Goal: Find specific page/section: Find specific page/section

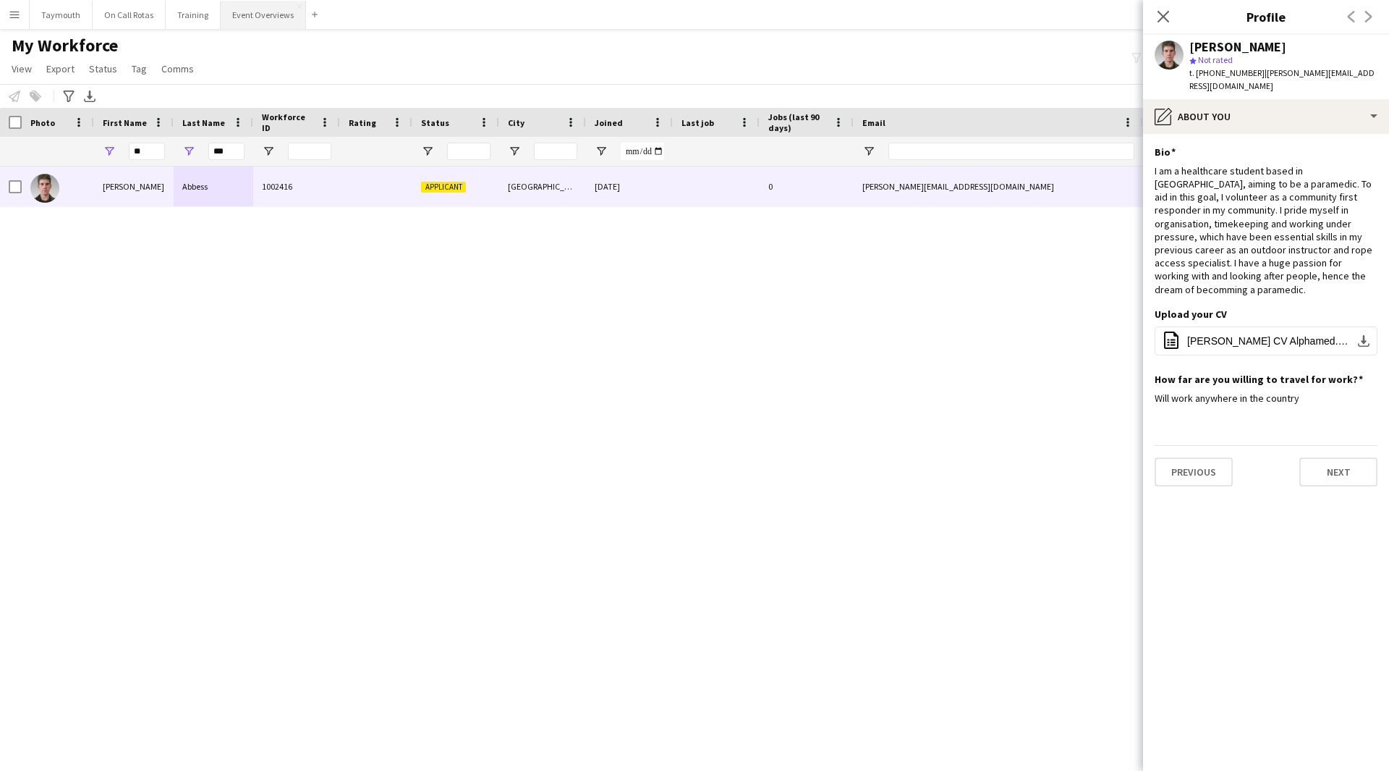
click at [275, 17] on button "Event Overviews Close" at bounding box center [263, 15] width 85 height 28
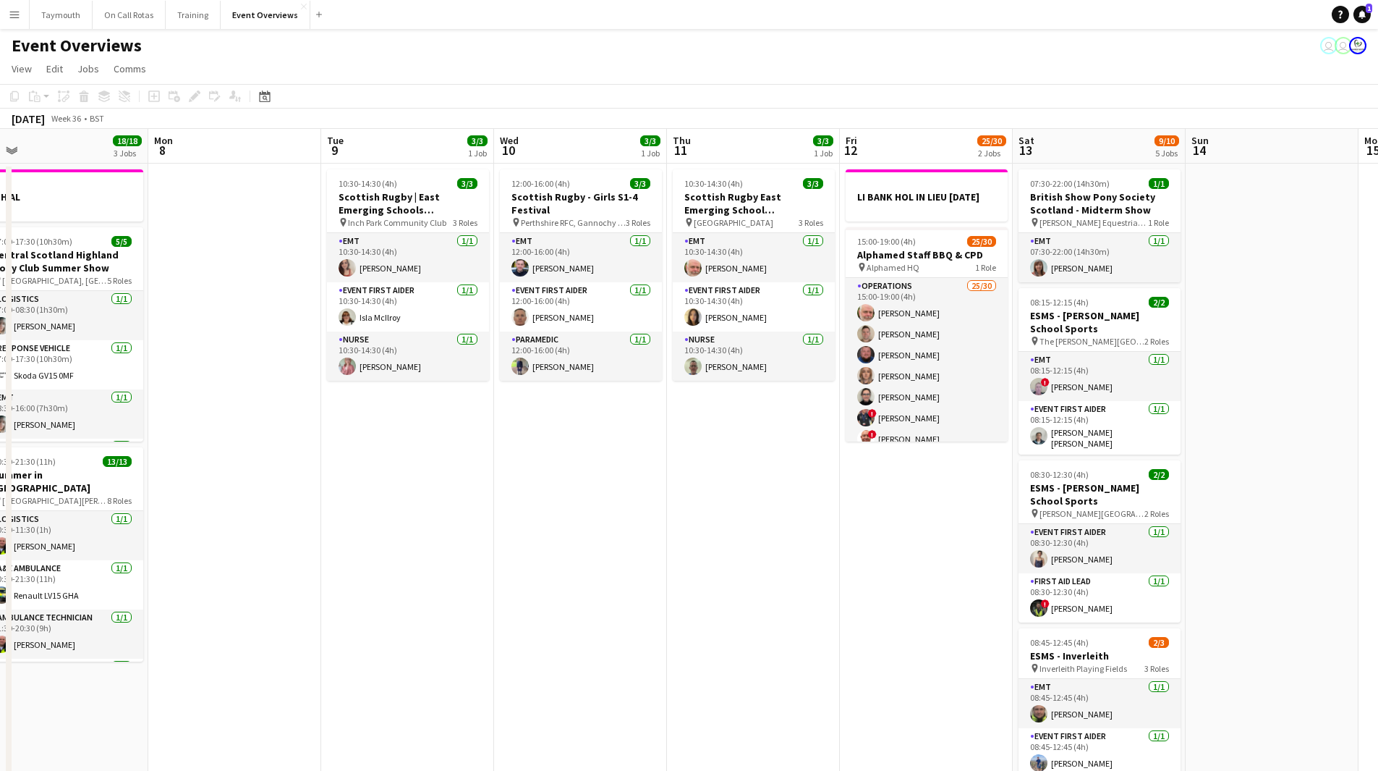
drag, startPoint x: 853, startPoint y: 537, endPoint x: 339, endPoint y: 572, distance: 515.6
click at [309, 577] on app-calendar-viewport "Thu 4 2 Jobs Fri 5 13/13 3 Jobs Sat 6 22/27 7 Jobs Sun 7 18/18 3 Jobs Mon 8 Tue…" at bounding box center [689, 765] width 1378 height 1273
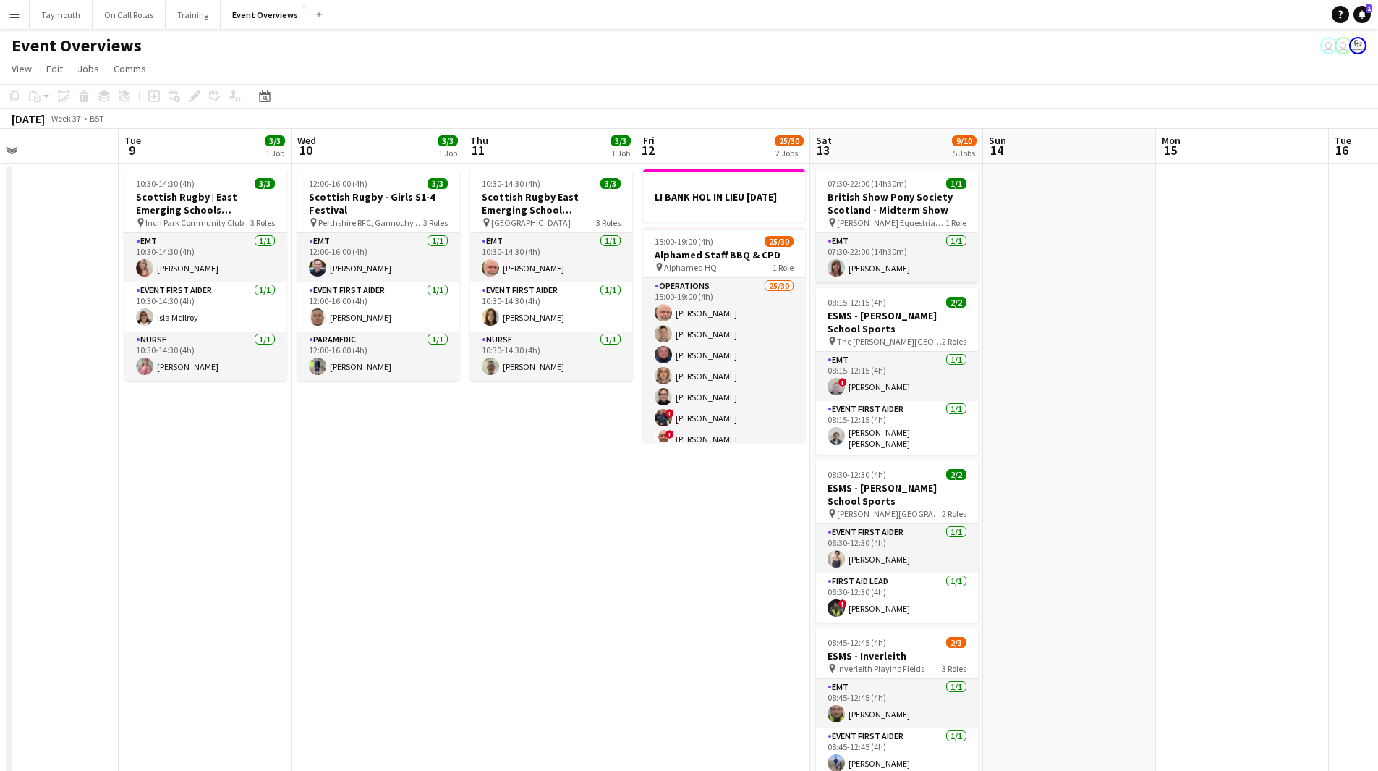
drag, startPoint x: 688, startPoint y: 543, endPoint x: 481, endPoint y: 564, distance: 207.9
click at [485, 562] on app-calendar-viewport "Fri 5 13/13 3 Jobs Sat 6 22/27 7 Jobs Sun 7 18/18 3 Jobs Mon 8 Tue 9 3/3 1 Job …" at bounding box center [689, 765] width 1378 height 1273
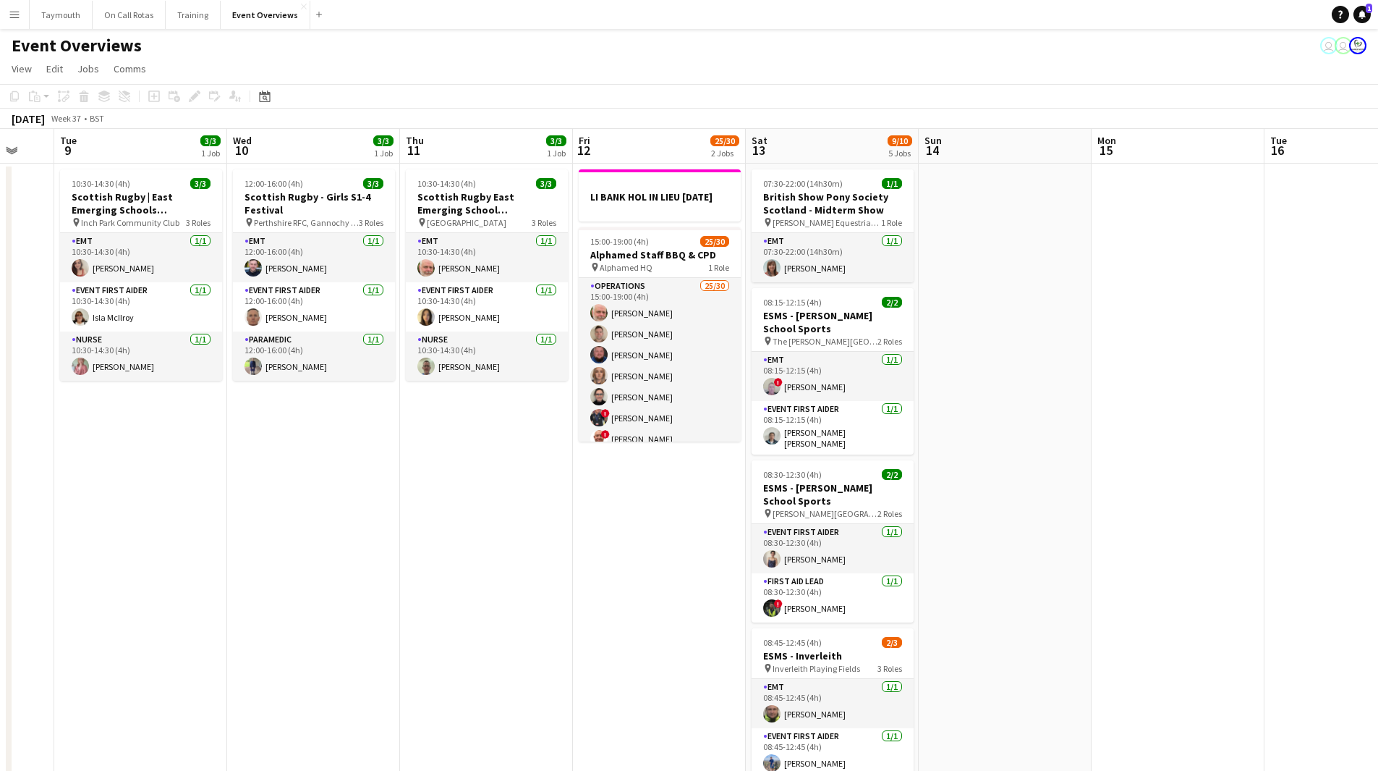
drag, startPoint x: 661, startPoint y: 564, endPoint x: 333, endPoint y: 582, distance: 328.2
click at [333, 582] on app-calendar-viewport "Sat 6 22/27 7 Jobs Sun 7 18/18 3 Jobs Mon 8 Tue 9 3/3 1 Job Wed 10 3/3 1 Job Th…" at bounding box center [689, 765] width 1378 height 1273
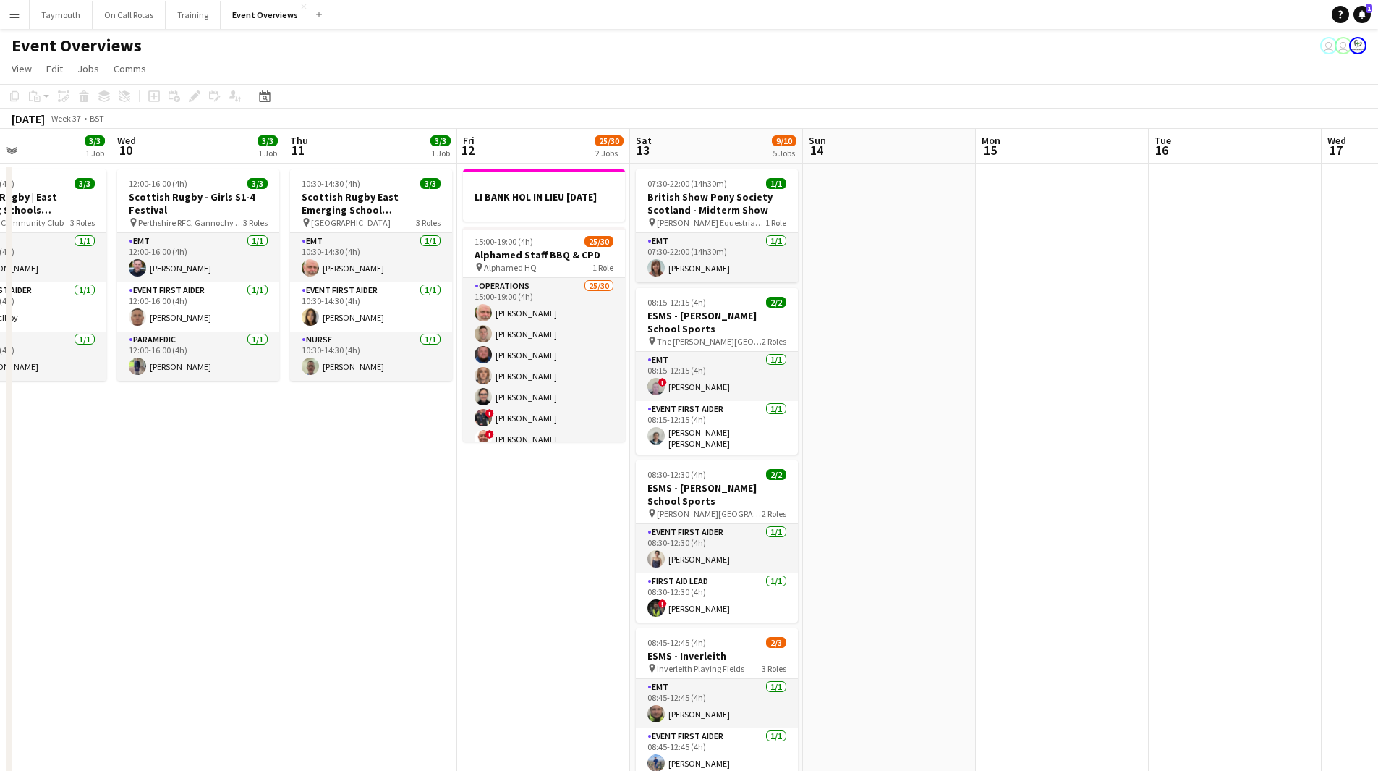
click at [209, 559] on app-calendar-viewport "Sun 7 18/18 3 Jobs Mon 8 Tue 9 3/3 1 Job Wed 10 3/3 1 Job Thu 11 3/3 1 Job Fri …" at bounding box center [689, 765] width 1378 height 1273
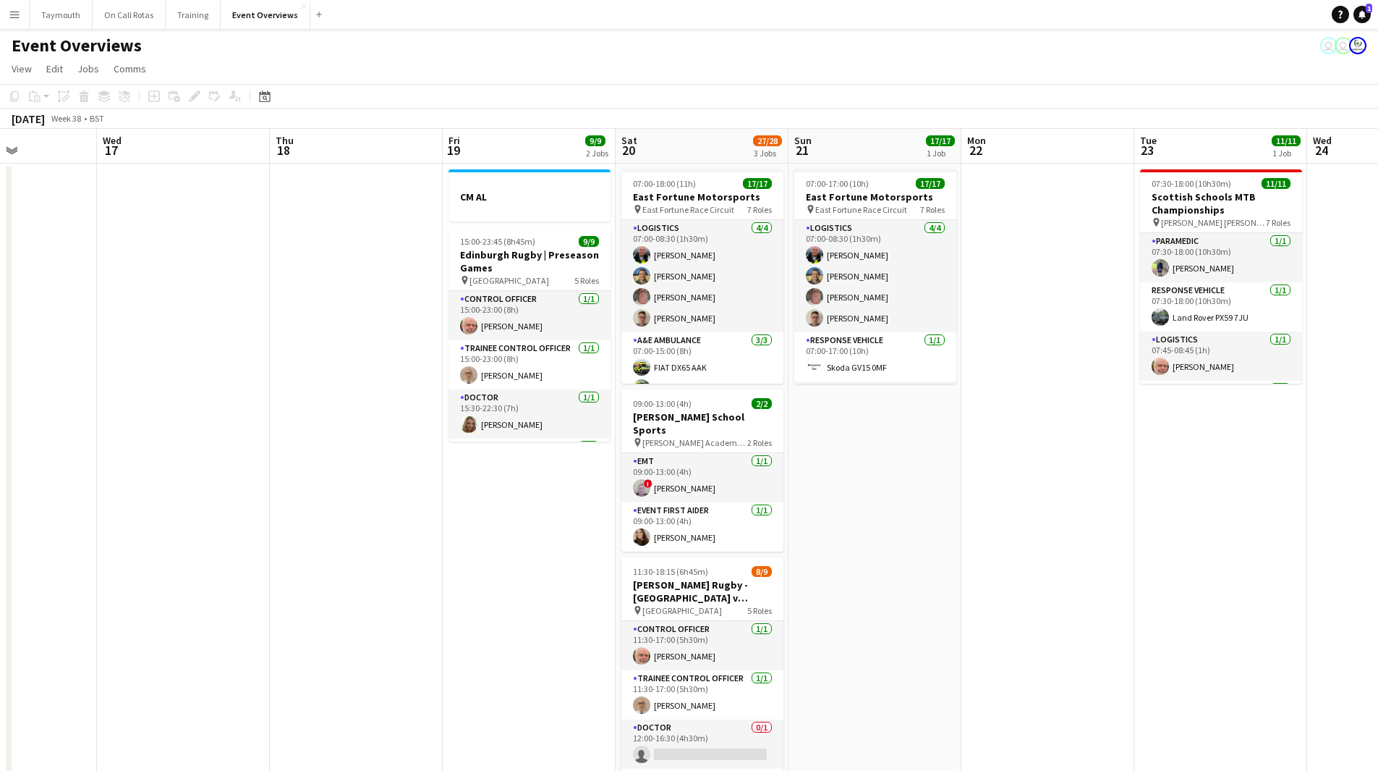
drag, startPoint x: 298, startPoint y: 582, endPoint x: 95, endPoint y: 581, distance: 202.6
click at [95, 582] on app-calendar-viewport "Sun 14 Mon 15 Tue 16 Wed 17 Thu 18 Fri 19 9/9 2 Jobs Sat 20 27/28 3 Jobs Sun 21…" at bounding box center [689, 765] width 1378 height 1273
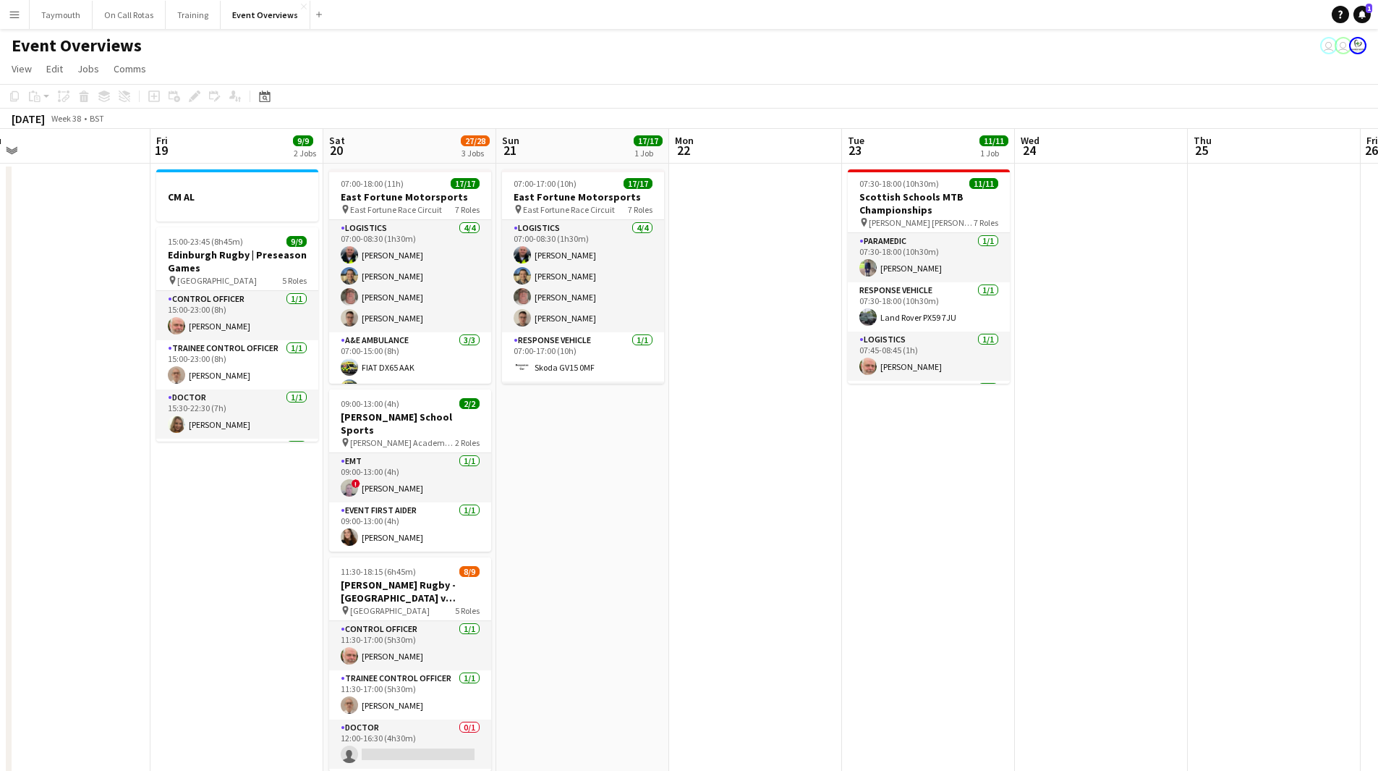
drag, startPoint x: 527, startPoint y: 617, endPoint x: 416, endPoint y: 614, distance: 111.5
click at [416, 615] on app-calendar-viewport "Mon 15 Tue 16 Wed 17 Thu 18 Fri 19 9/9 2 Jobs Sat 20 27/28 3 Jobs Sun 21 17/17 …" at bounding box center [689, 765] width 1378 height 1273
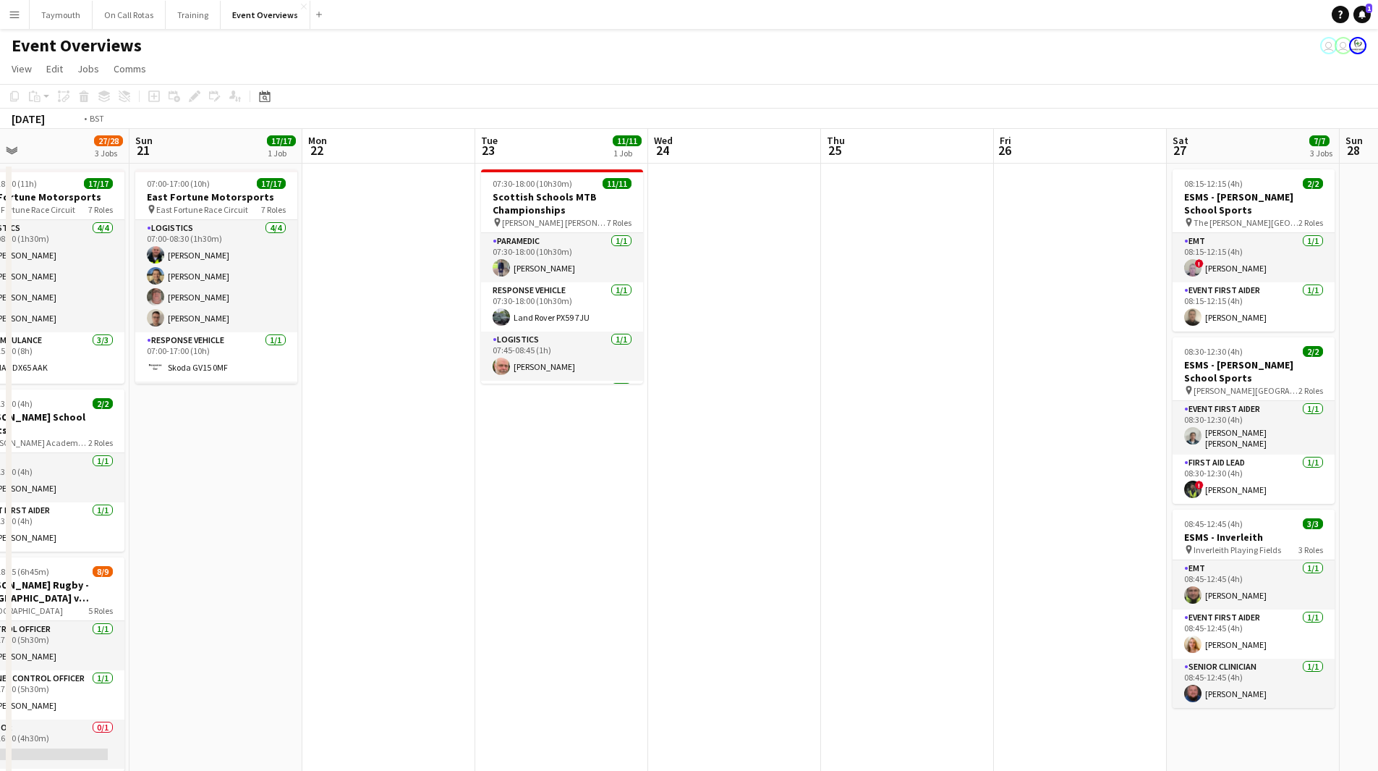
drag, startPoint x: 697, startPoint y: 577, endPoint x: 128, endPoint y: 615, distance: 569.9
click at [120, 618] on app-calendar-viewport "Thu 18 Fri 19 9/9 2 Jobs Sat 20 27/28 3 Jobs Sun 21 17/17 1 Job Mon 22 Tue 23 1…" at bounding box center [689, 765] width 1378 height 1273
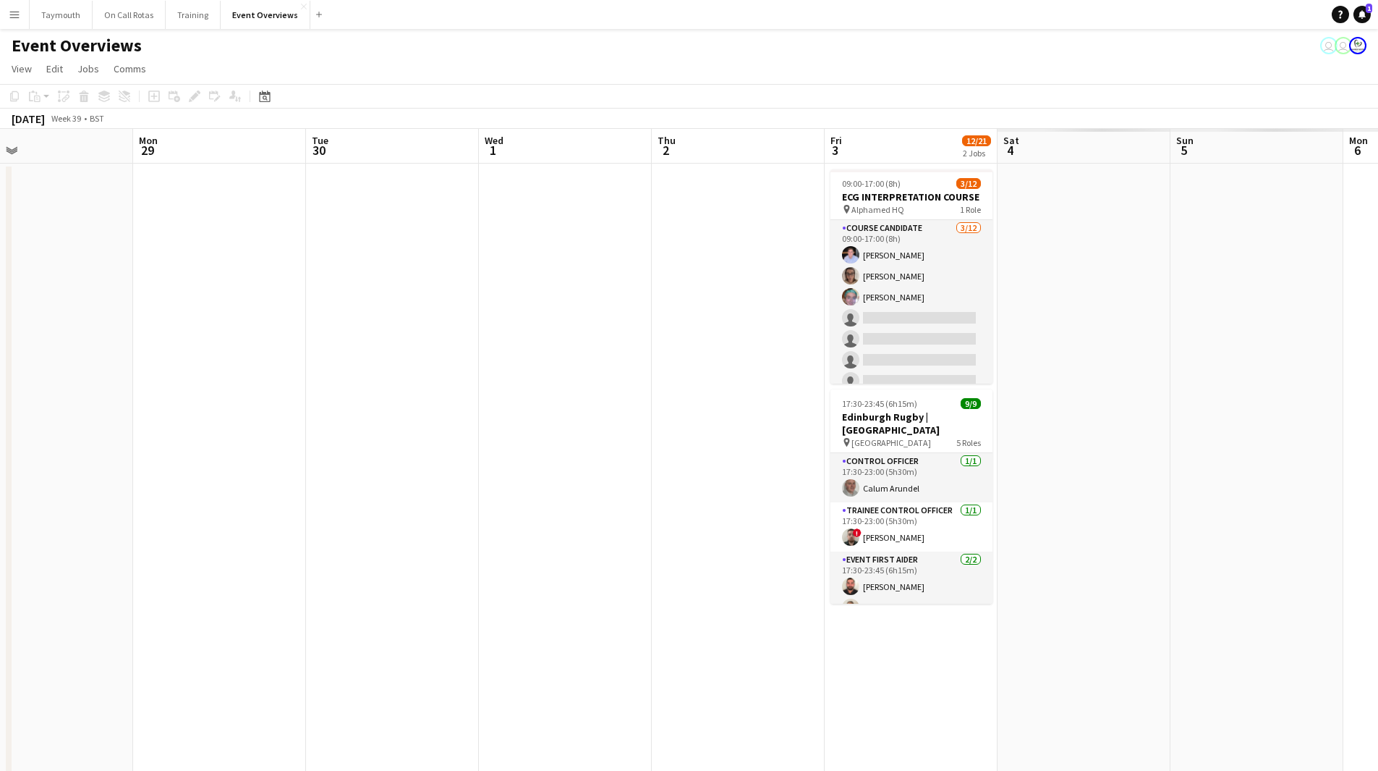
drag, startPoint x: 309, startPoint y: 655, endPoint x: 153, endPoint y: 656, distance: 155.6
click at [153, 656] on app-calendar-viewport "Thu 25 Fri 26 Sat 27 7/7 3 Jobs Sun 28 Mon 29 Tue 30 Wed 1 Thu 2 Fri 3 12/21 2 …" at bounding box center [689, 765] width 1378 height 1273
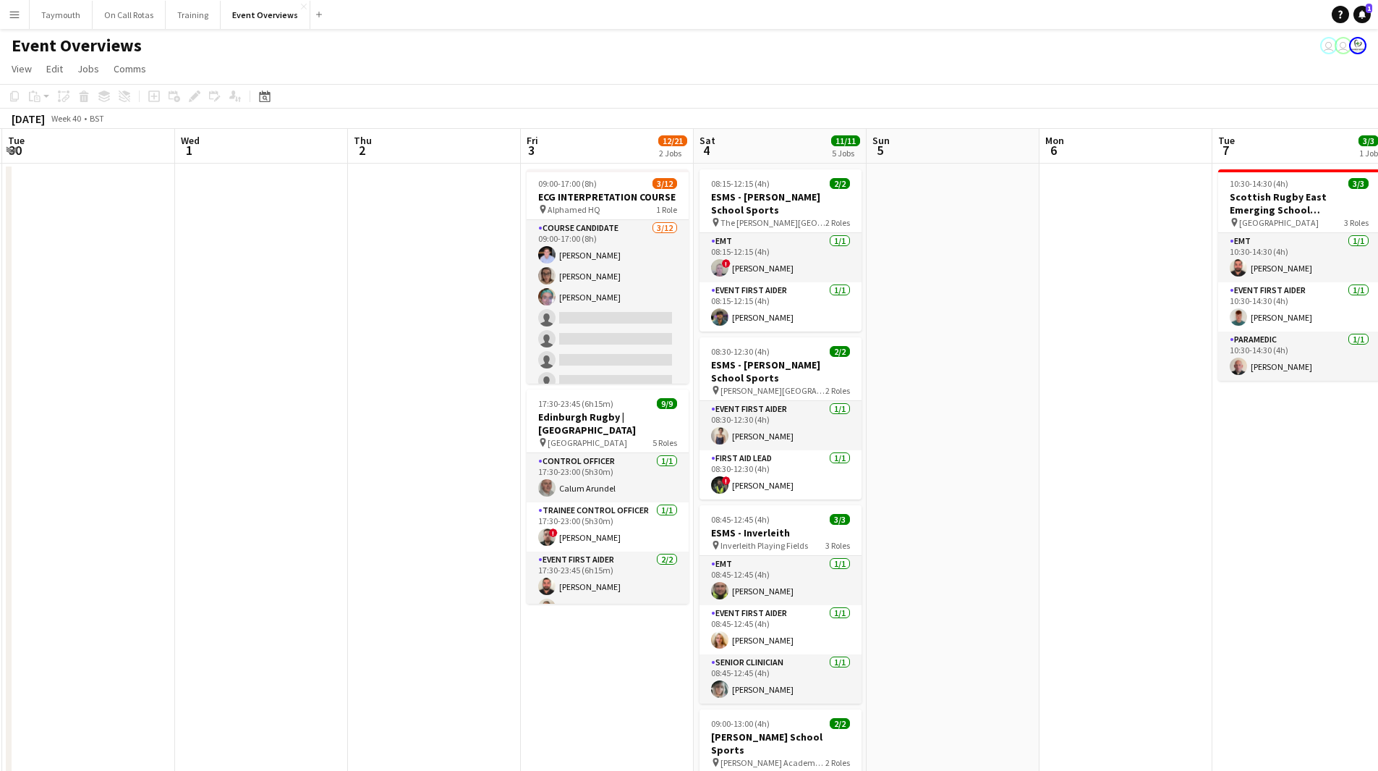
scroll to position [0, 519]
drag, startPoint x: 608, startPoint y: 632, endPoint x: 447, endPoint y: 636, distance: 161.4
click at [447, 636] on app-calendar-viewport "Sat 27 7/7 3 Jobs Sun 28 Mon 29 Tue 30 Wed 1 Thu 2 Fri 3 12/21 2 Jobs Sat 4 11/…" at bounding box center [689, 765] width 1378 height 1273
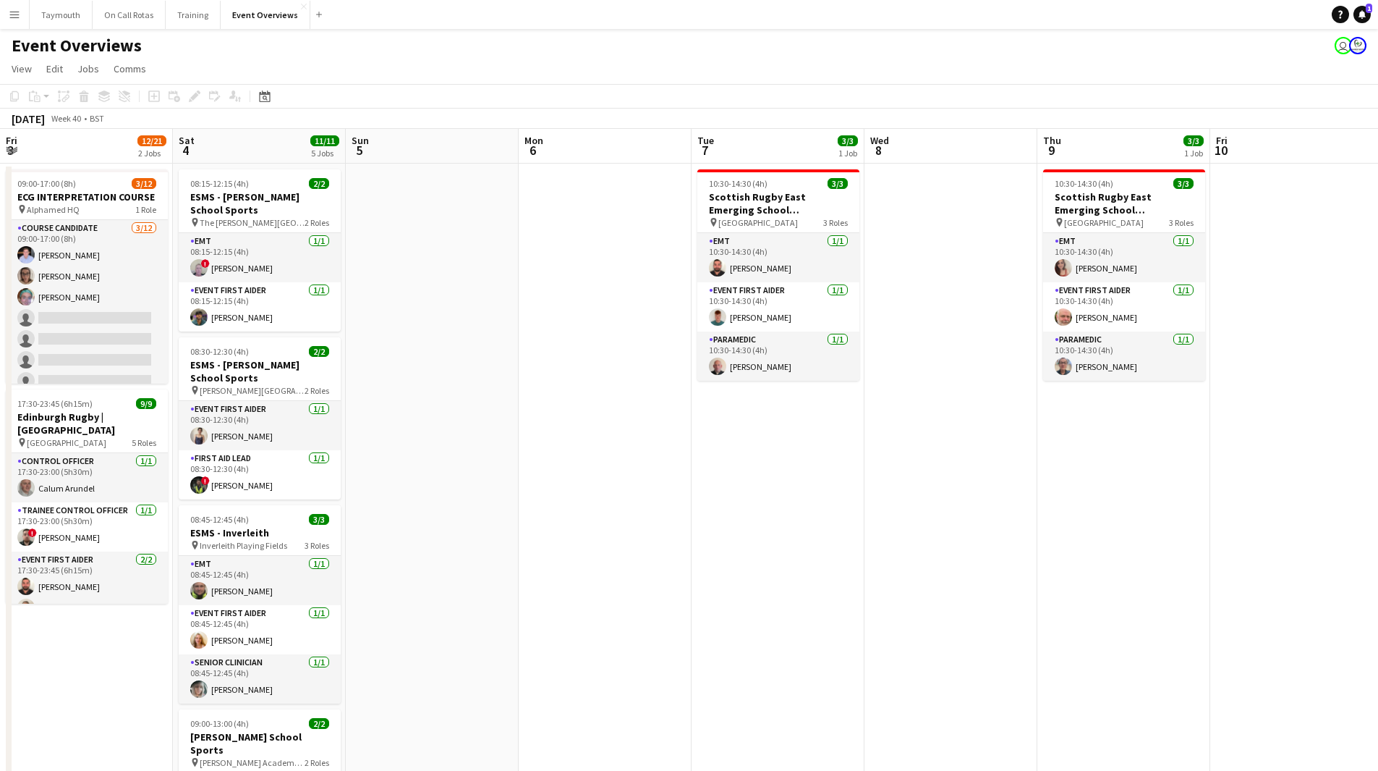
drag, startPoint x: 464, startPoint y: 382, endPoint x: 640, endPoint y: 391, distance: 176.1
click at [156, 376] on app-calendar-viewport "Tue 30 Wed 1 Thu 2 Fri 3 12/21 2 Jobs Sat 4 11/11 5 Jobs Sun 5 Mon 6 Tue 7 3/3 …" at bounding box center [689, 765] width 1378 height 1273
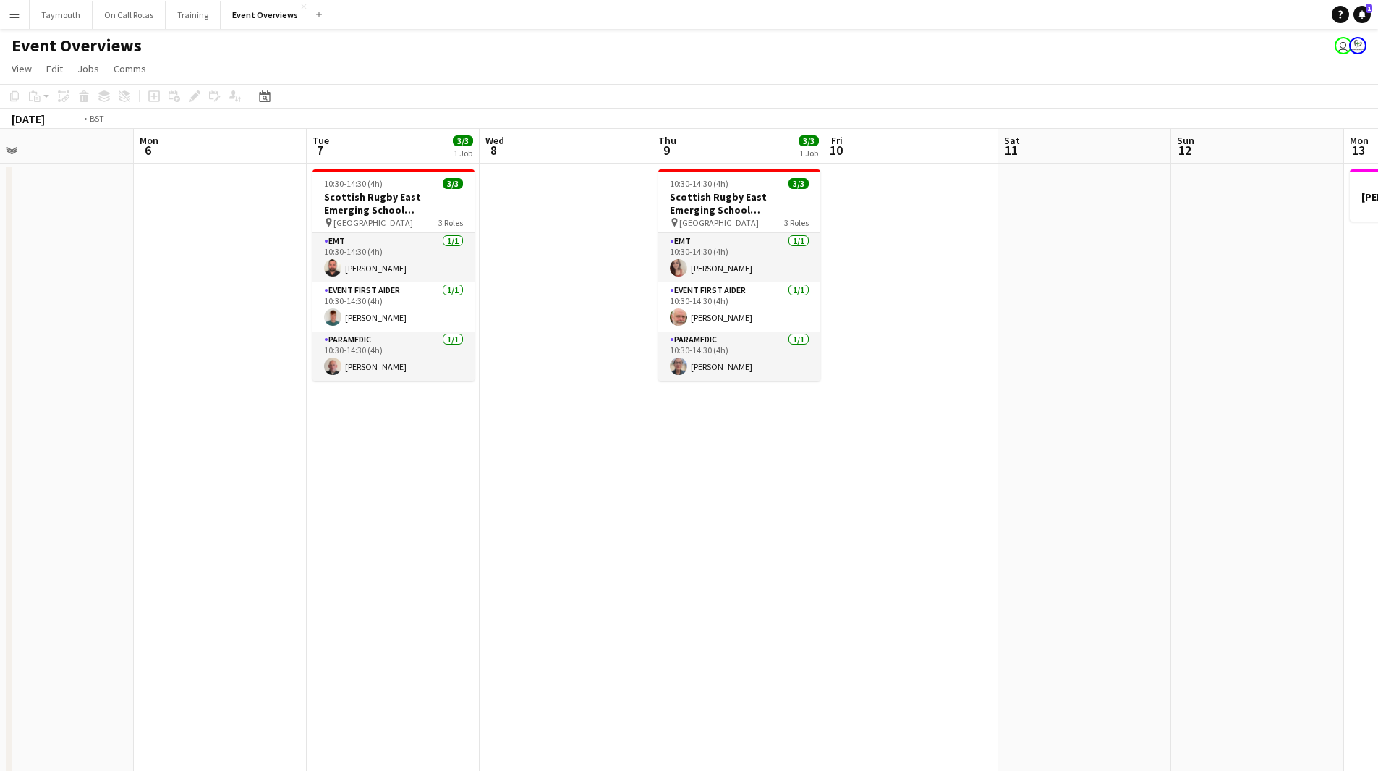
drag, startPoint x: 1129, startPoint y: 428, endPoint x: 698, endPoint y: 420, distance: 431.3
click at [139, 428] on app-calendar-viewport "Thu 2 Fri 3 12/21 2 Jobs Sat 4 11/11 5 Jobs Sun 5 Mon 6 Tue 7 3/3 1 Job Wed 8 T…" at bounding box center [689, 765] width 1378 height 1273
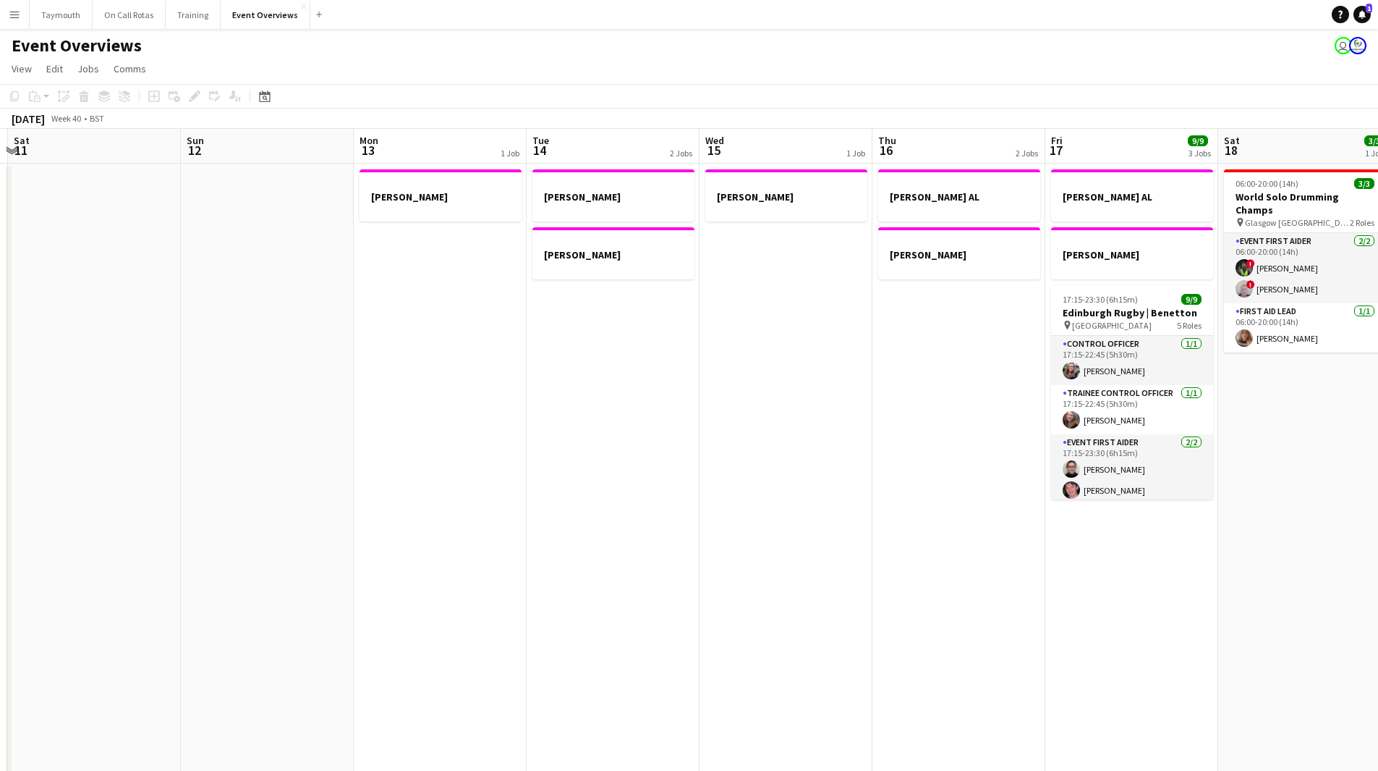
click at [0, 464] on html "Menu Boards Boards Boards All jobs Status Workforce Workforce My Workforce Recr…" at bounding box center [689, 701] width 1378 height 1402
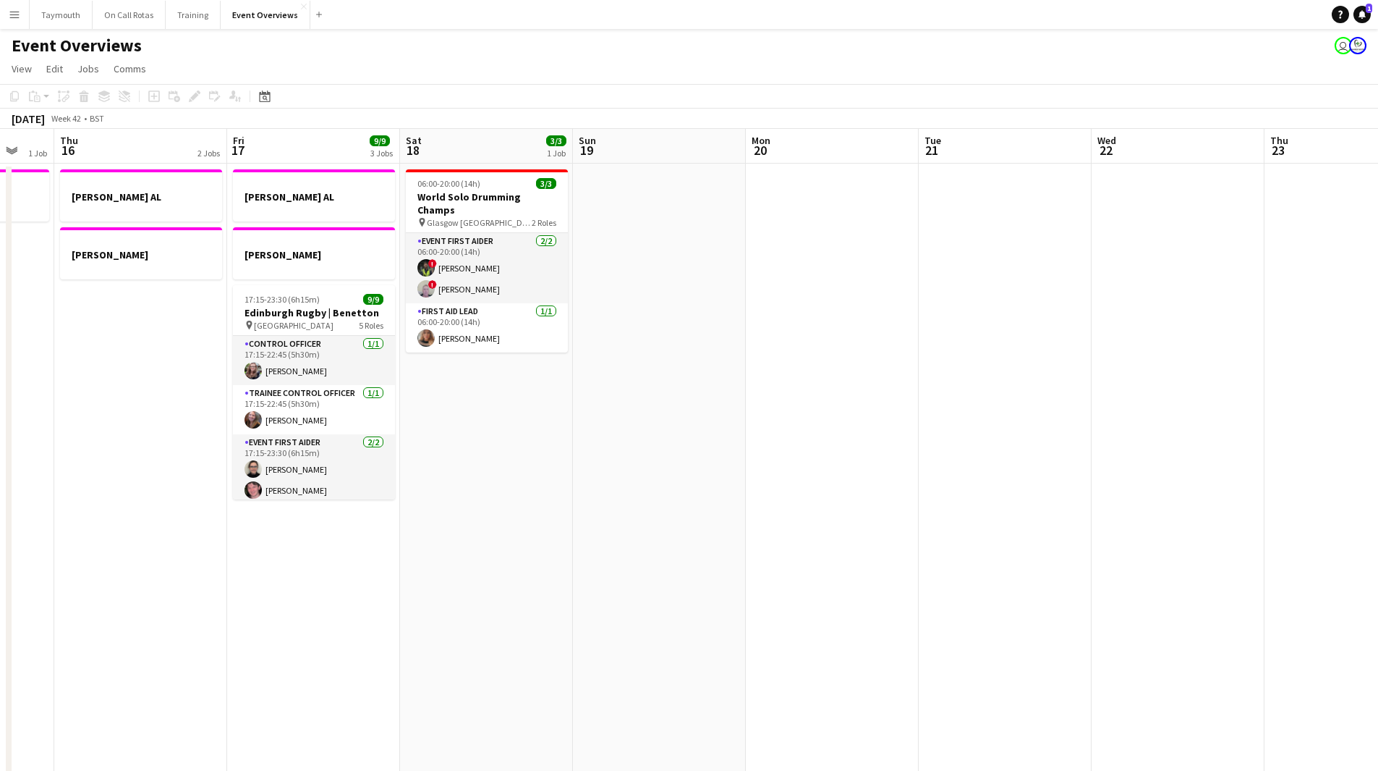
drag, startPoint x: 833, startPoint y: 496, endPoint x: 201, endPoint y: 540, distance: 633.1
click at [198, 544] on app-calendar-viewport "Mon 13 1 Job Tue 14 2 Jobs Wed 15 1 Job Thu 16 2 Jobs Fri 17 9/9 3 Jobs Sat 18 …" at bounding box center [689, 765] width 1378 height 1273
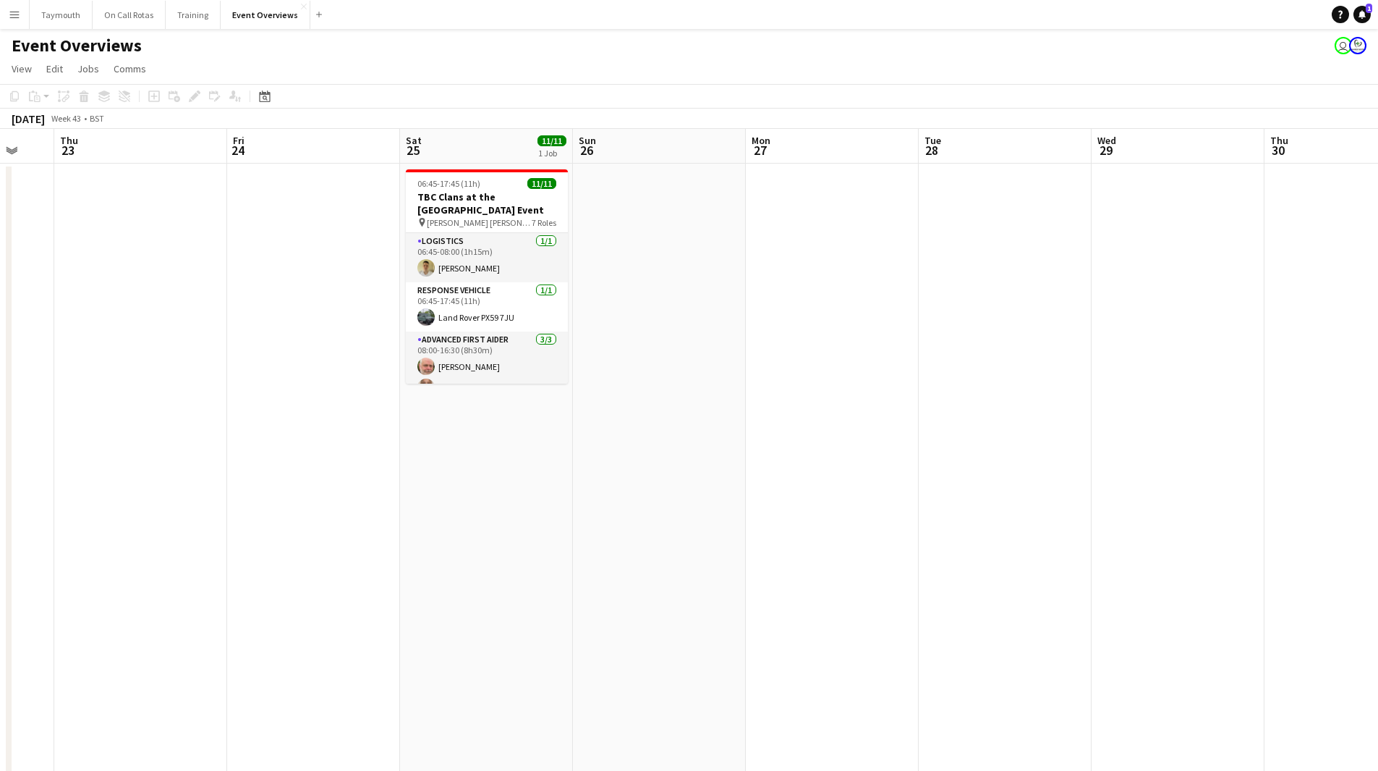
drag, startPoint x: 488, startPoint y: 572, endPoint x: 488, endPoint y: 556, distance: 15.2
click at [111, 587] on app-calendar-viewport "Mon 20 Tue 21 Wed 22 Thu 23 Fri 24 Sat 25 11/11 1 Job Sun 26 Mon 27 Tue 28 Wed …" at bounding box center [689, 765] width 1378 height 1273
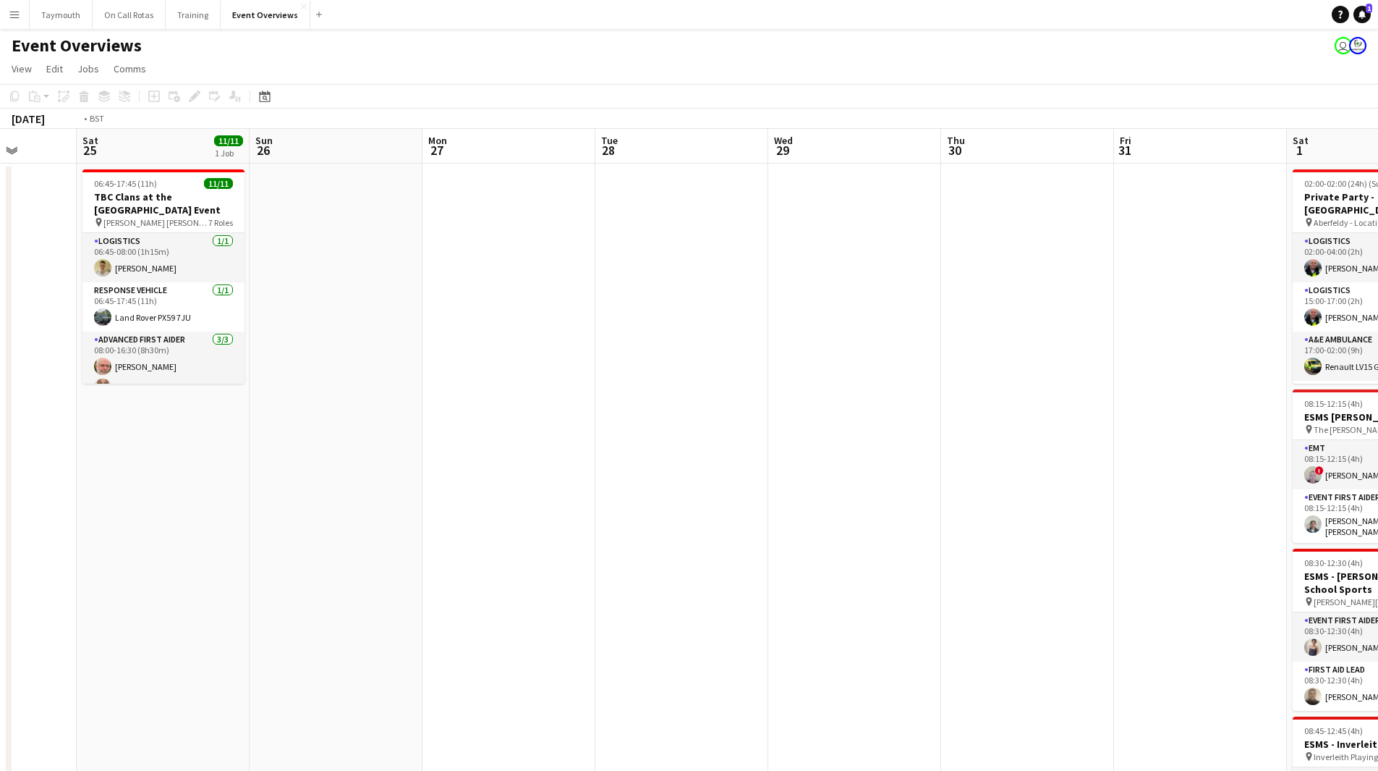
drag, startPoint x: 540, startPoint y: 567, endPoint x: 126, endPoint y: 543, distance: 415.3
click at [86, 551] on app-calendar-viewport "Wed 22 Thu 23 Fri 24 Sat 25 11/11 1 Job Sun 26 Mon 27 Tue 28 Wed 29 Thu 30 Fri …" at bounding box center [689, 765] width 1378 height 1273
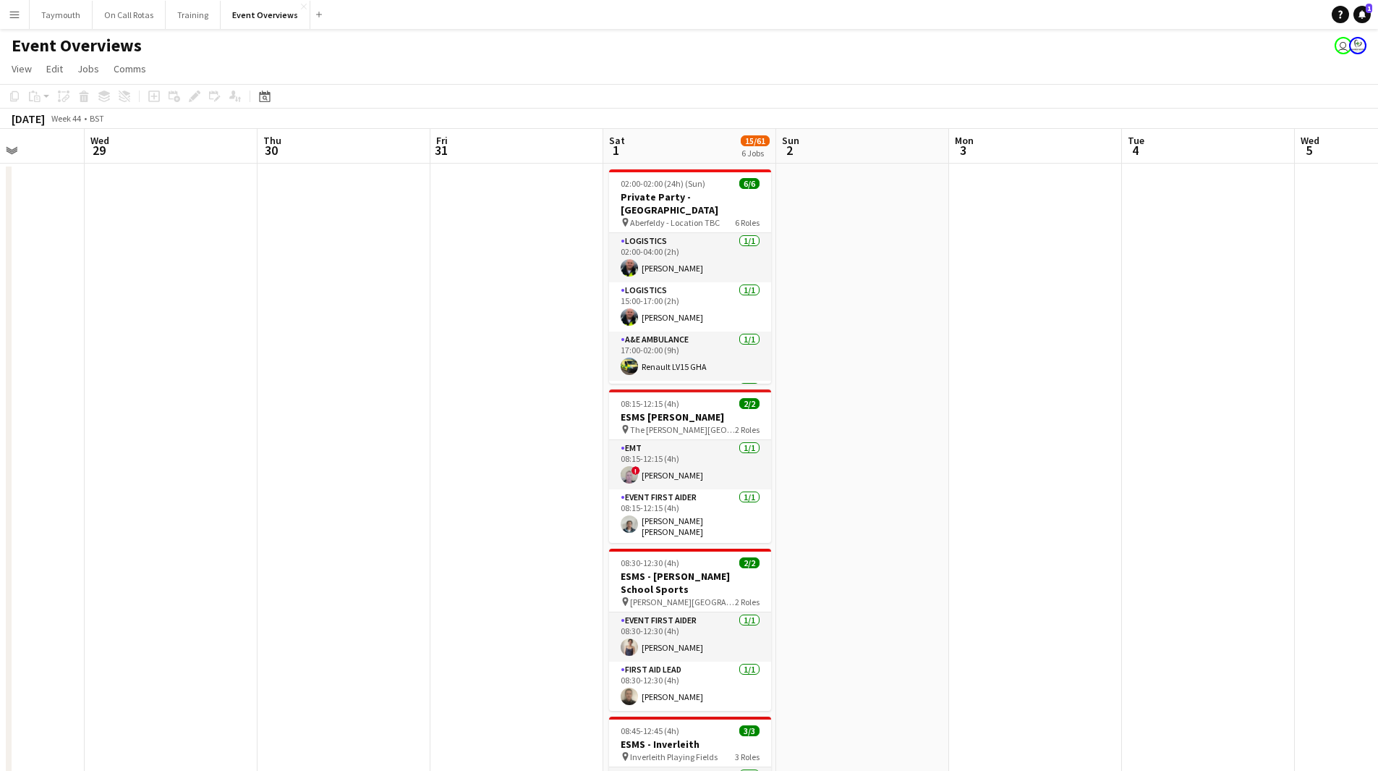
scroll to position [0, 434]
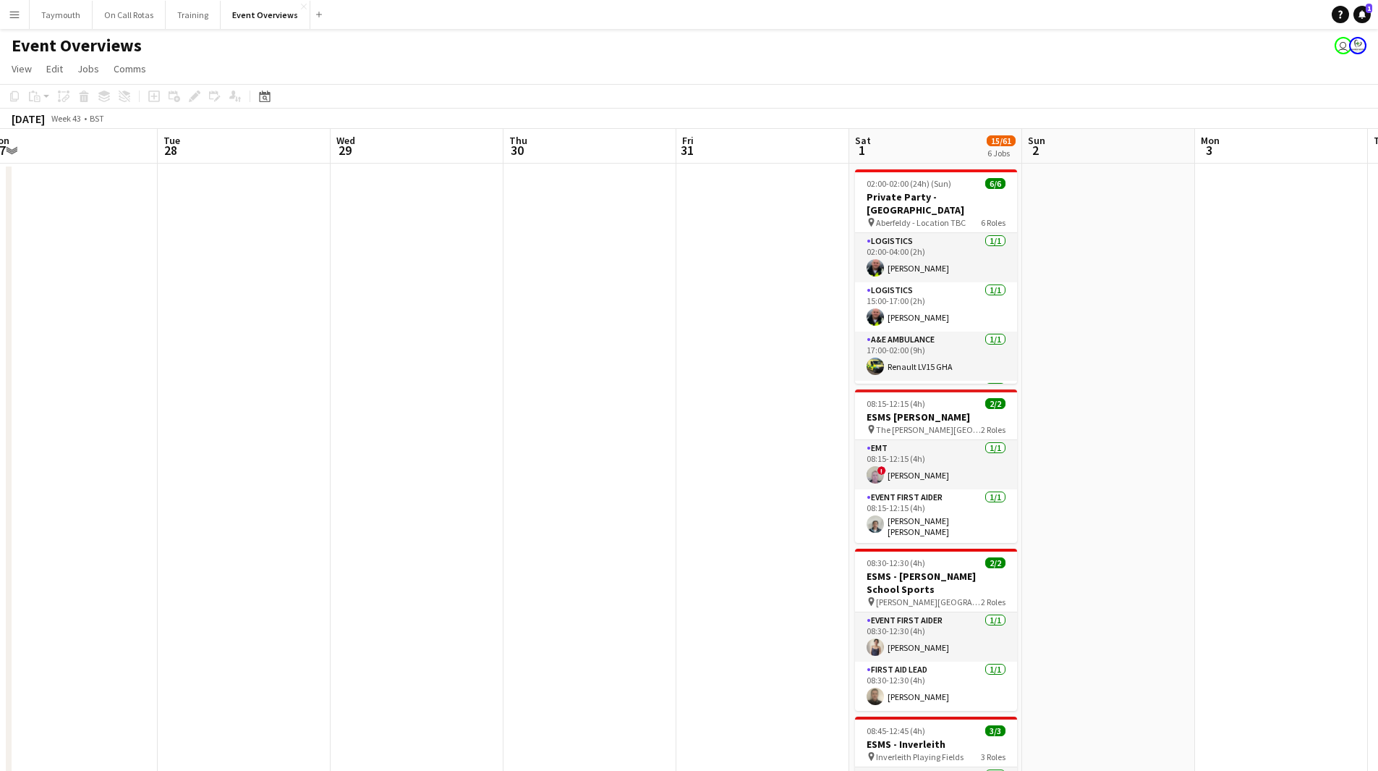
drag, startPoint x: 462, startPoint y: 546, endPoint x: 710, endPoint y: 540, distance: 248.2
click at [710, 540] on app-calendar-viewport "Sat 25 11/11 1 Job Sun 26 Mon 27 Tue 28 Wed 29 Thu 30 Fri 31 Sat 1 15/61 6 Jobs…" at bounding box center [689, 765] width 1378 height 1273
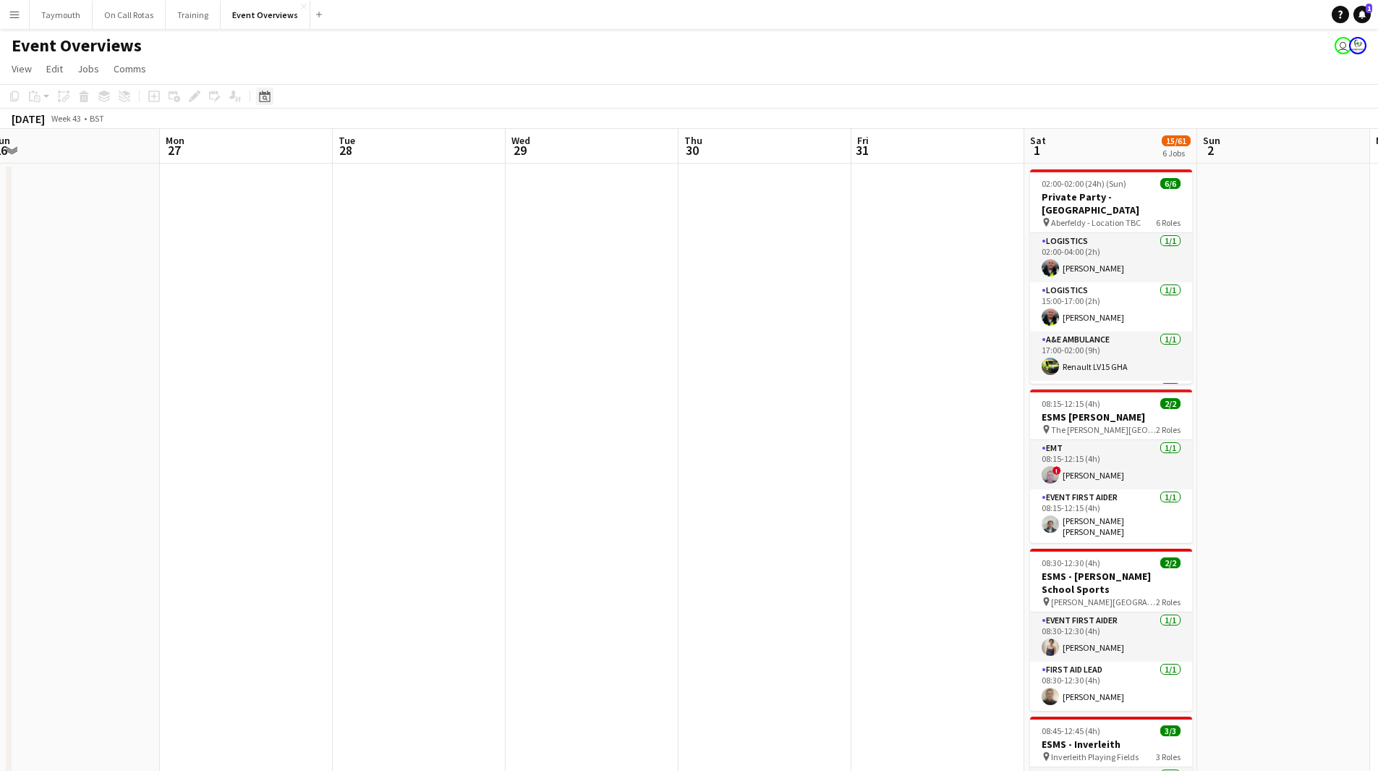
click at [266, 94] on icon at bounding box center [264, 96] width 11 height 12
click at [272, 302] on span "29" at bounding box center [267, 296] width 17 height 17
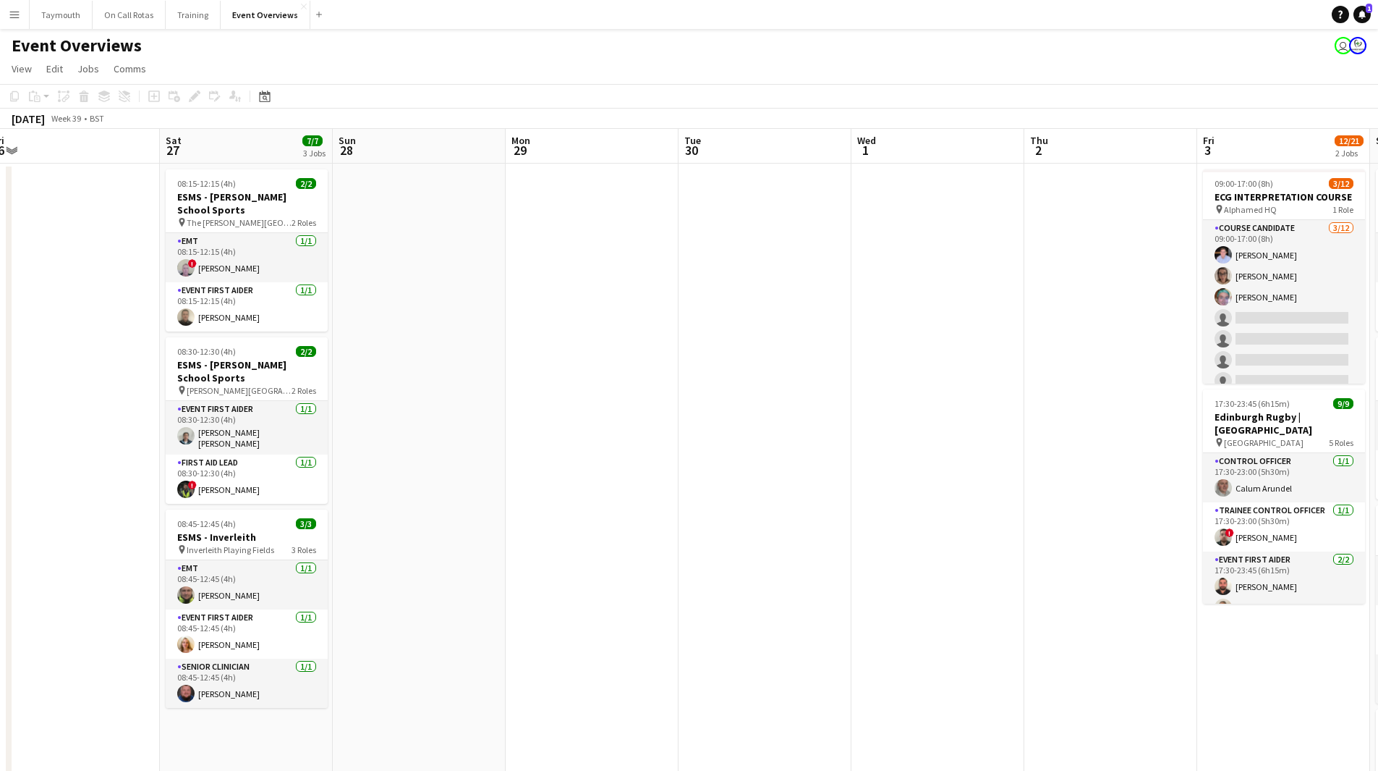
scroll to position [0, 498]
